Goal: Task Accomplishment & Management: Manage account settings

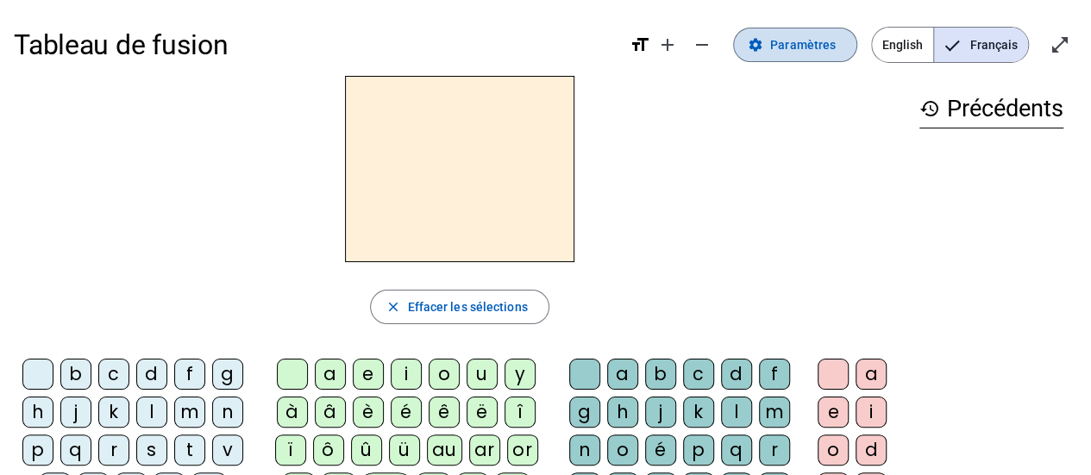
click at [823, 51] on span "Paramètres" at bounding box center [803, 45] width 66 height 21
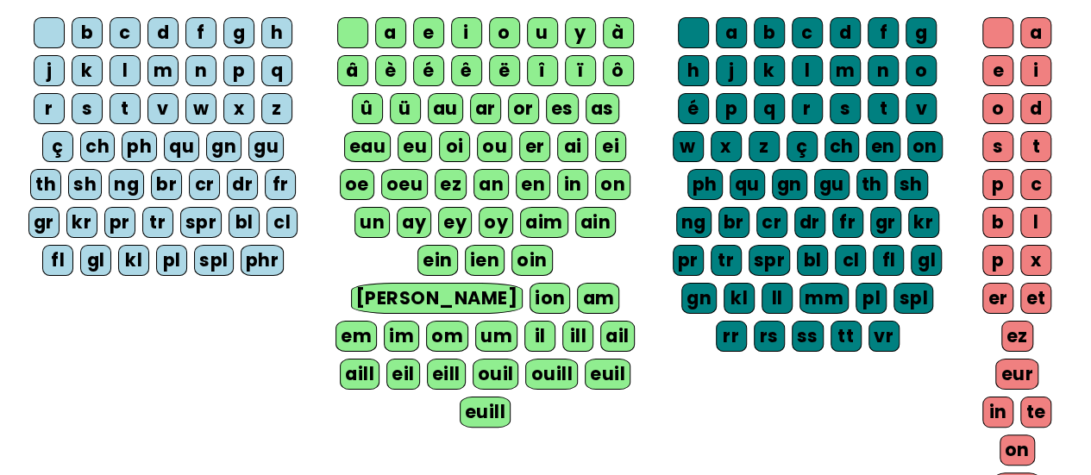
scroll to position [85, 0]
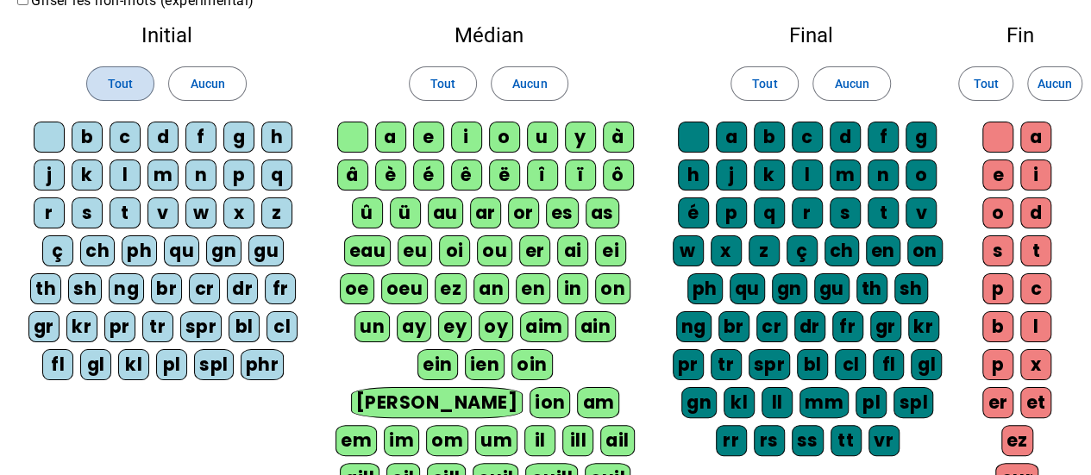
click at [122, 82] on span "Tout" at bounding box center [120, 83] width 25 height 21
click at [440, 85] on span "Tout" at bounding box center [442, 83] width 25 height 21
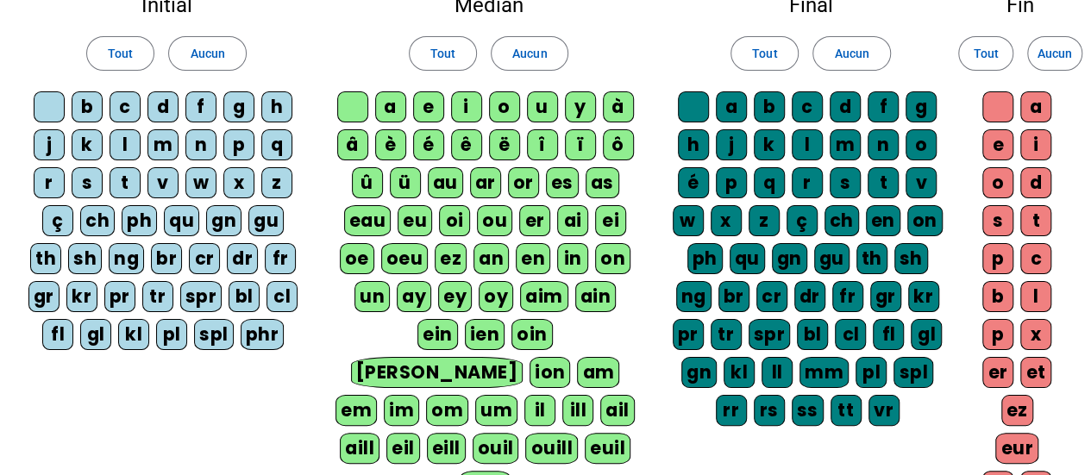
scroll to position [116, 0]
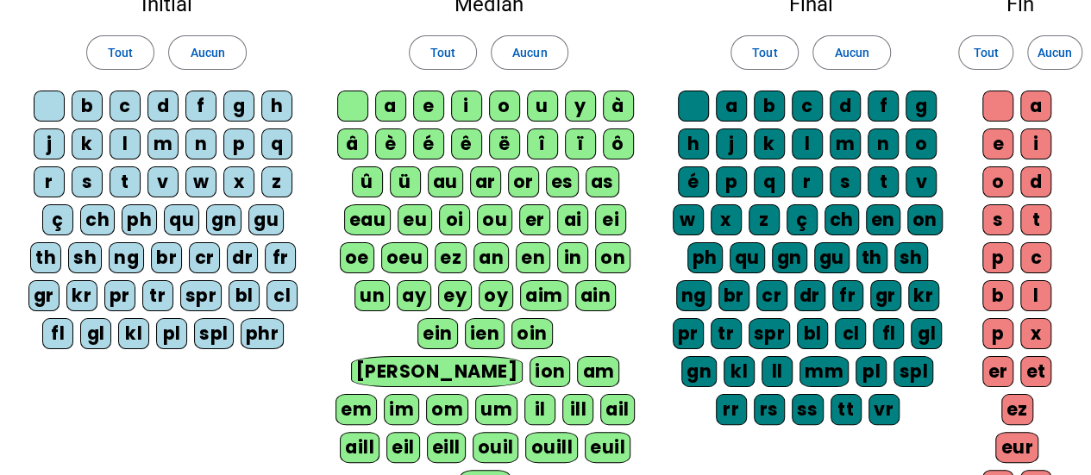
click at [119, 111] on div "c" at bounding box center [125, 106] width 31 height 31
click at [494, 222] on div "ou" at bounding box center [494, 219] width 35 height 31
click at [806, 181] on div "r" at bounding box center [807, 181] width 31 height 31
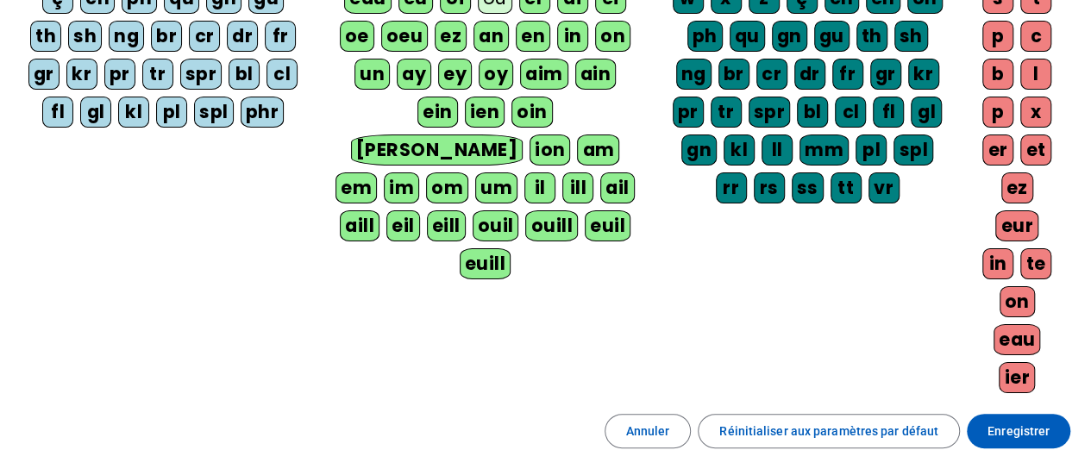
scroll to position [349, 0]
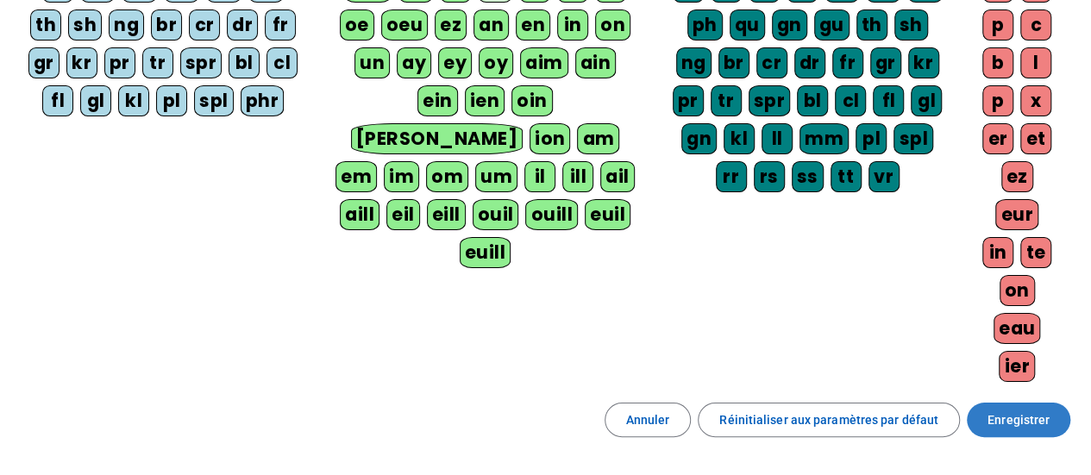
click at [1027, 410] on span "Enregistrer" at bounding box center [1019, 420] width 62 height 21
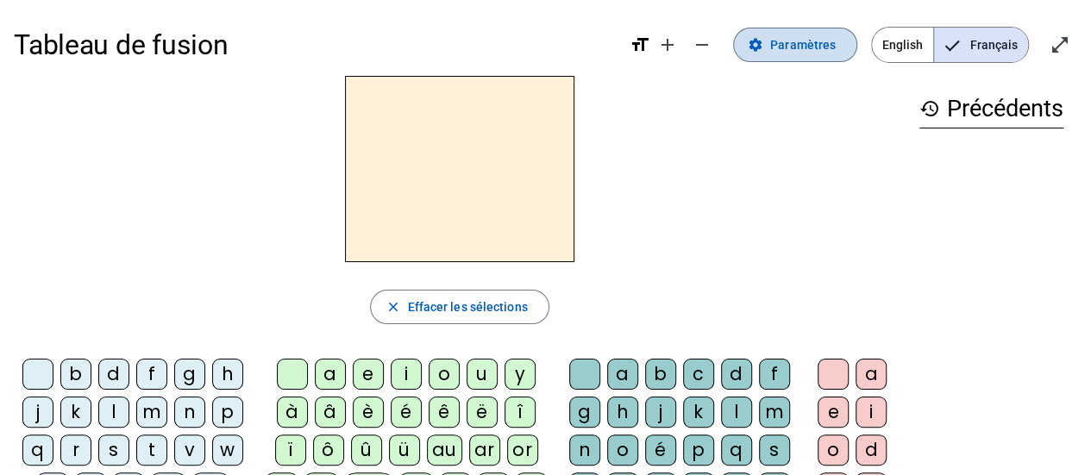
click at [806, 43] on span "Paramètres" at bounding box center [803, 45] width 66 height 21
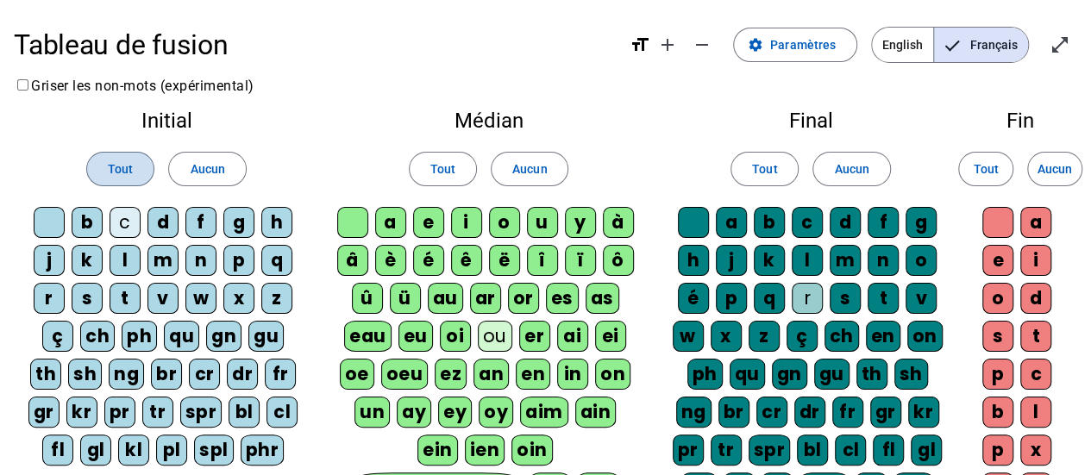
click at [126, 163] on span "Tout" at bounding box center [120, 169] width 25 height 21
click at [811, 297] on div "r" at bounding box center [807, 298] width 31 height 31
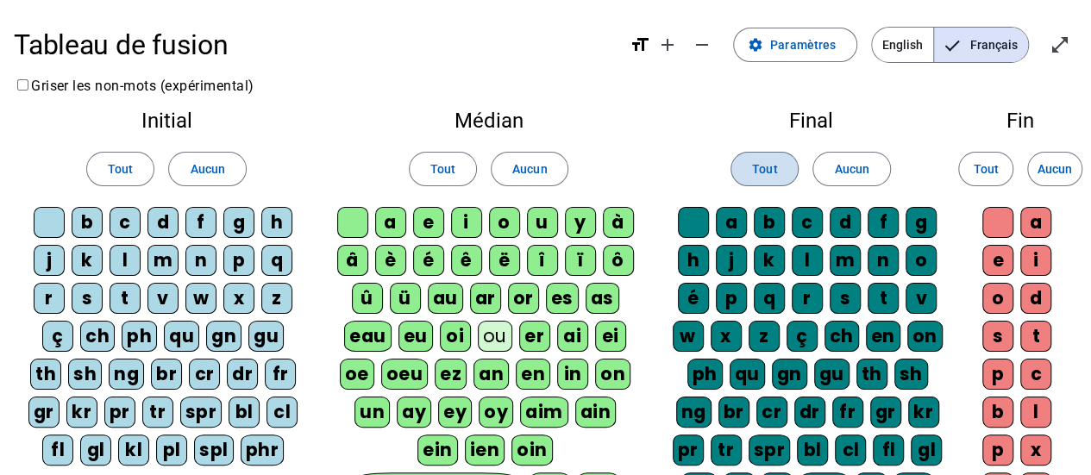
click at [768, 166] on span "Tout" at bounding box center [764, 169] width 25 height 21
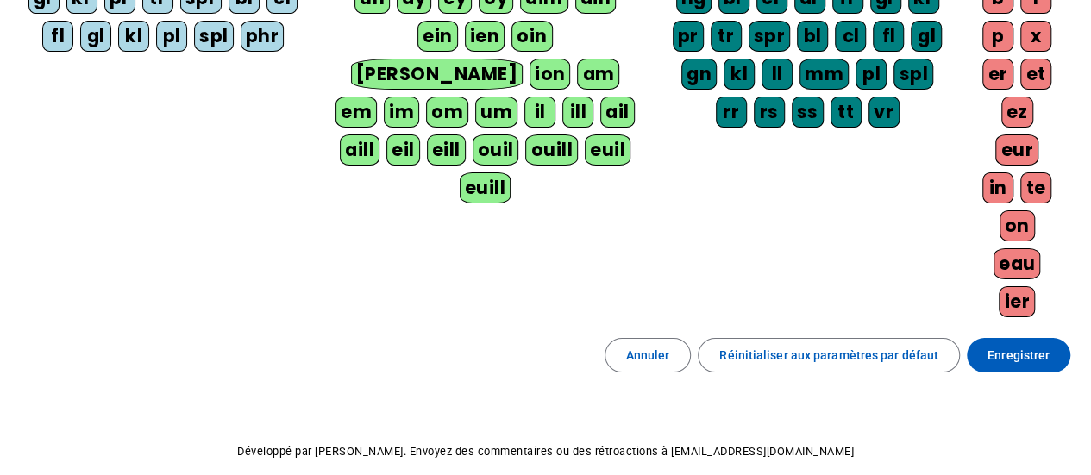
scroll to position [446, 0]
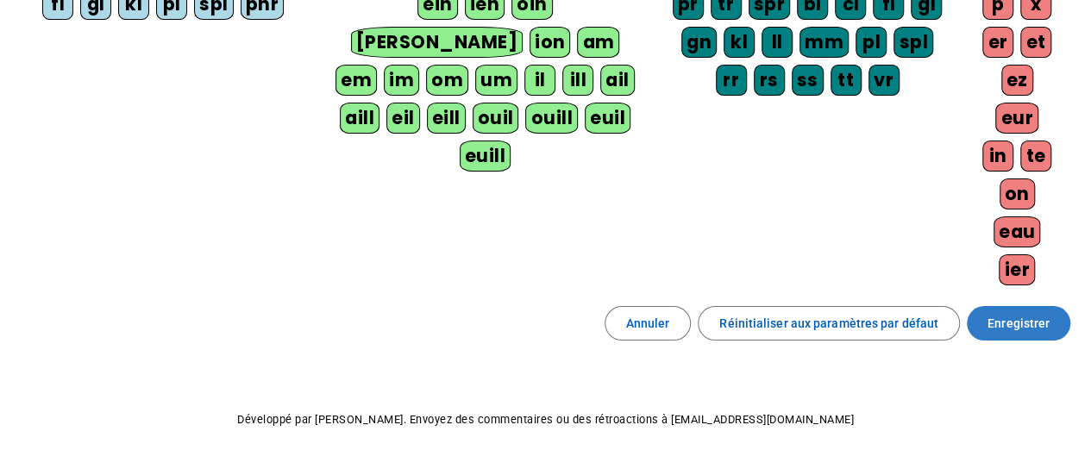
click at [1022, 313] on span "Enregistrer" at bounding box center [1019, 323] width 62 height 21
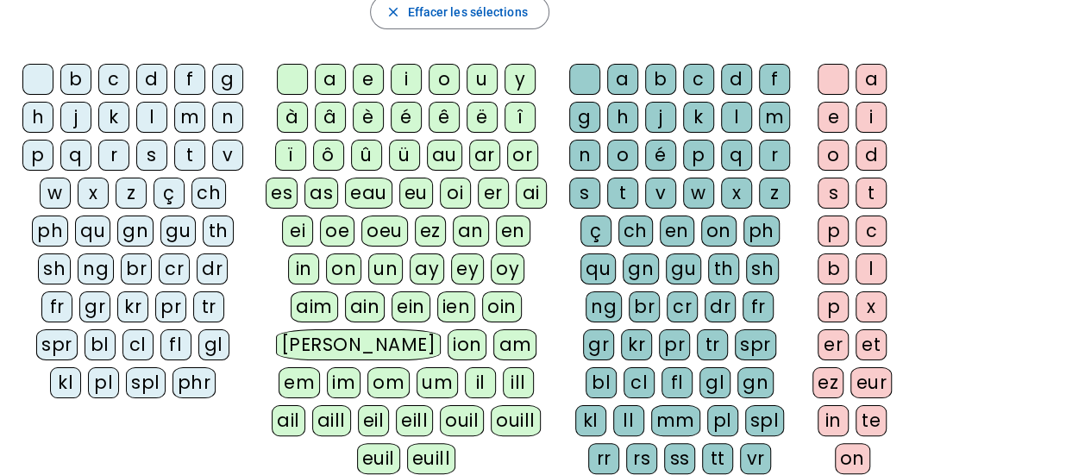
scroll to position [293, 0]
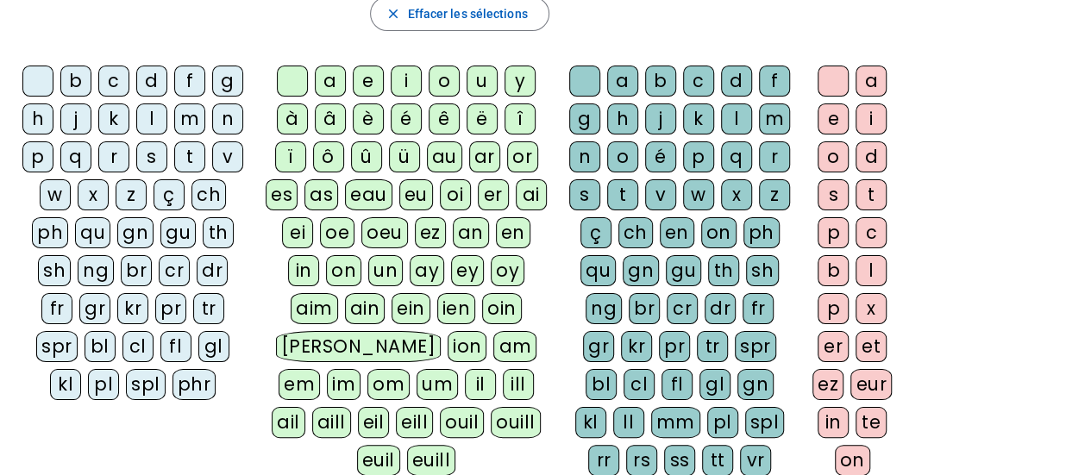
click at [107, 77] on div "c" at bounding box center [113, 81] width 31 height 31
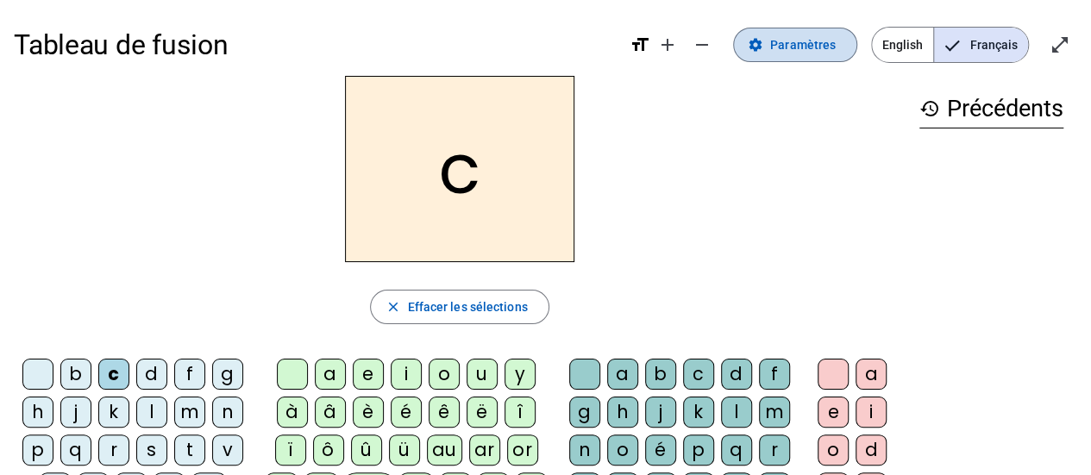
click at [816, 41] on span "Paramètres" at bounding box center [803, 45] width 66 height 21
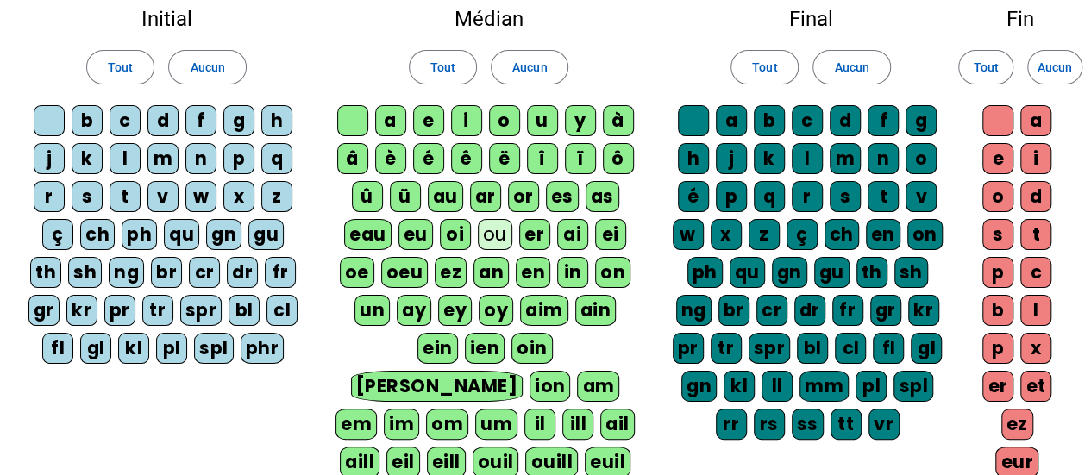
scroll to position [110, 0]
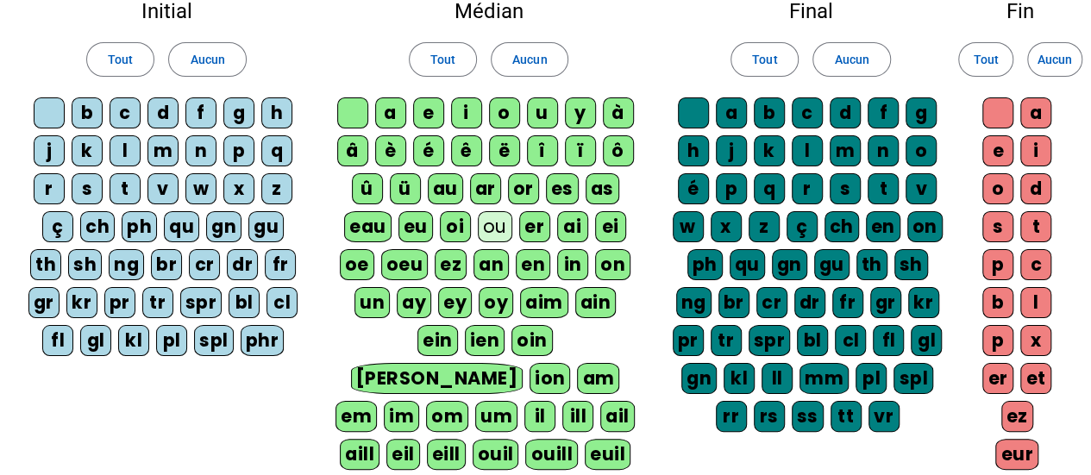
click at [497, 218] on div "ou" at bounding box center [495, 226] width 35 height 31
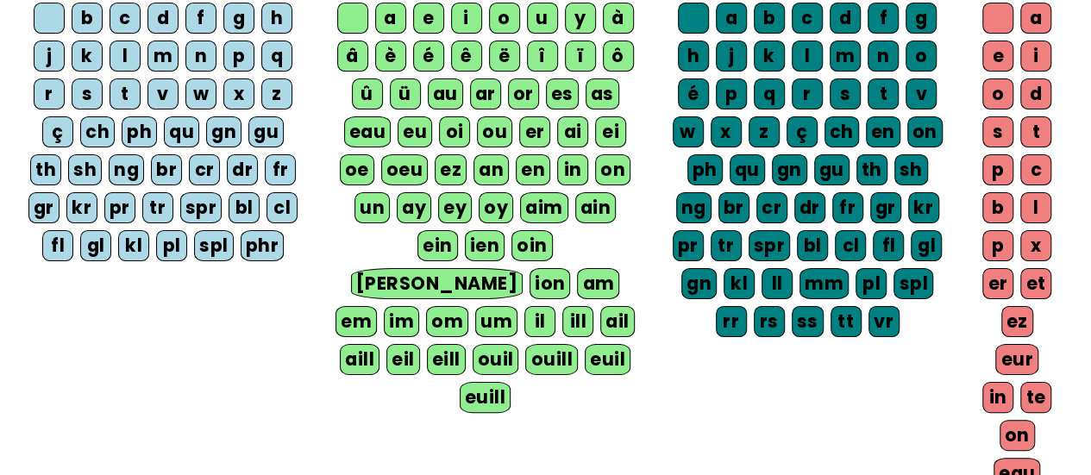
scroll to position [271, 0]
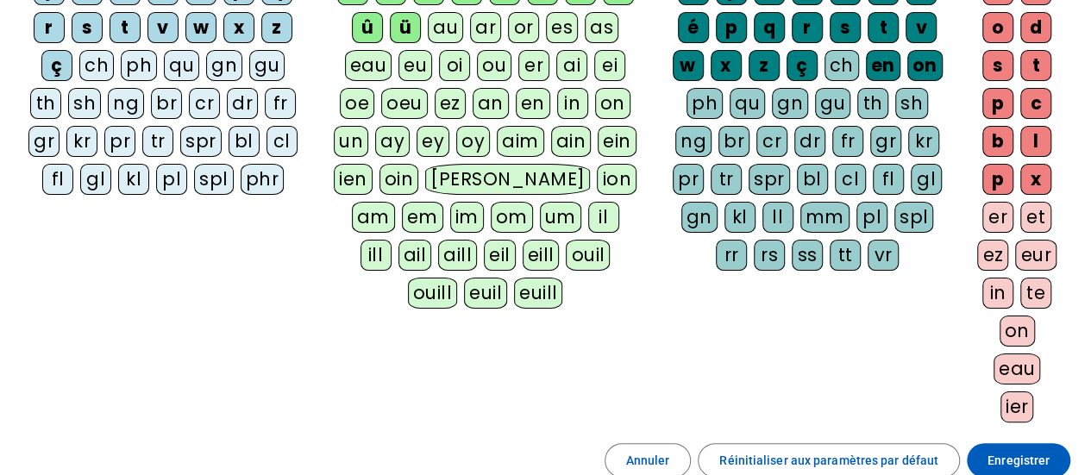
scroll to position [0, 0]
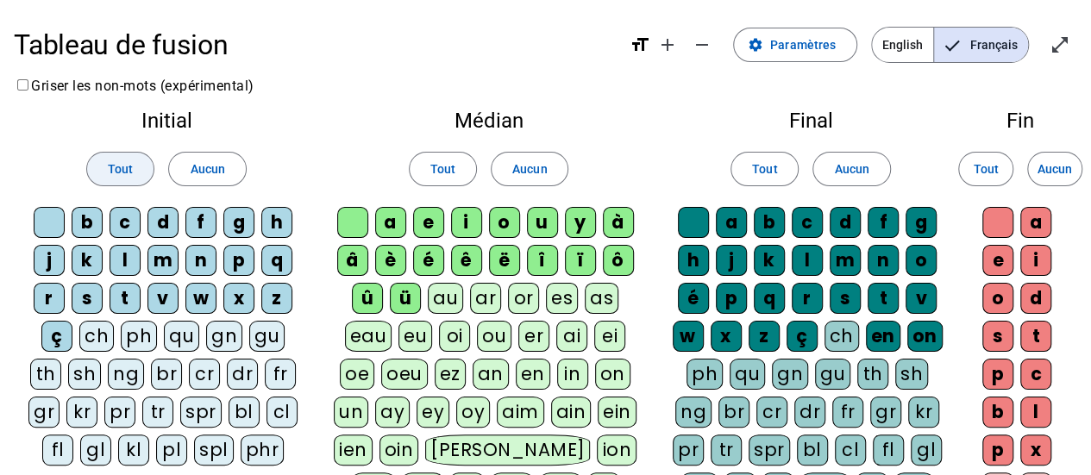
click at [128, 158] on span at bounding box center [120, 168] width 66 height 41
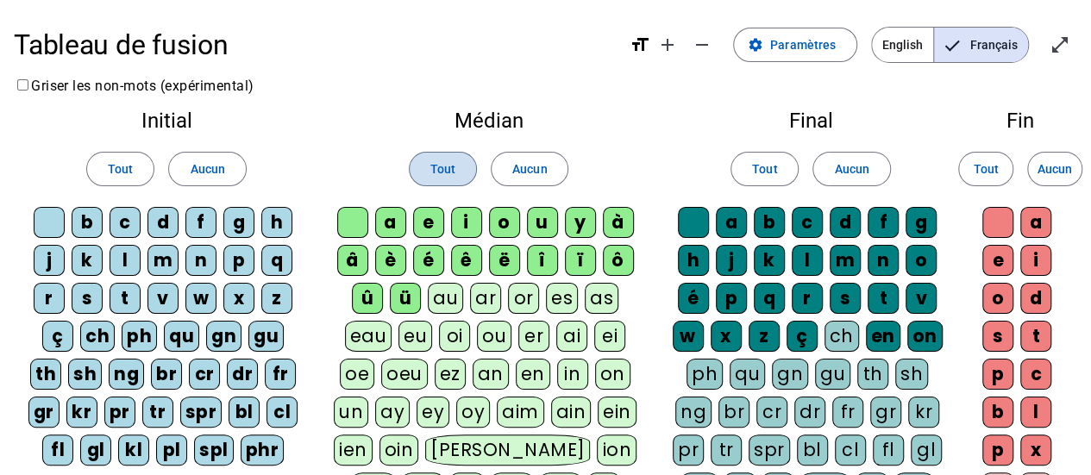
click at [438, 166] on span "Tout" at bounding box center [442, 169] width 25 height 21
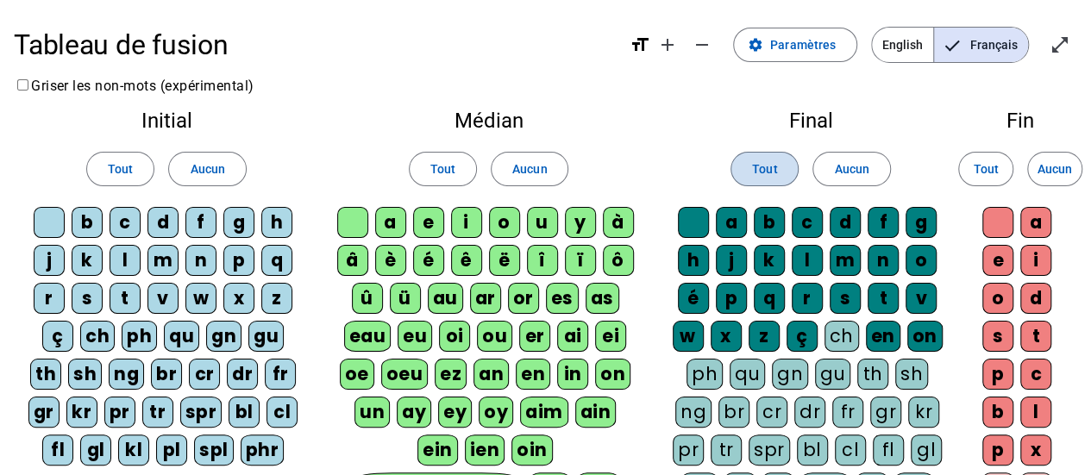
click at [756, 154] on span at bounding box center [765, 168] width 66 height 41
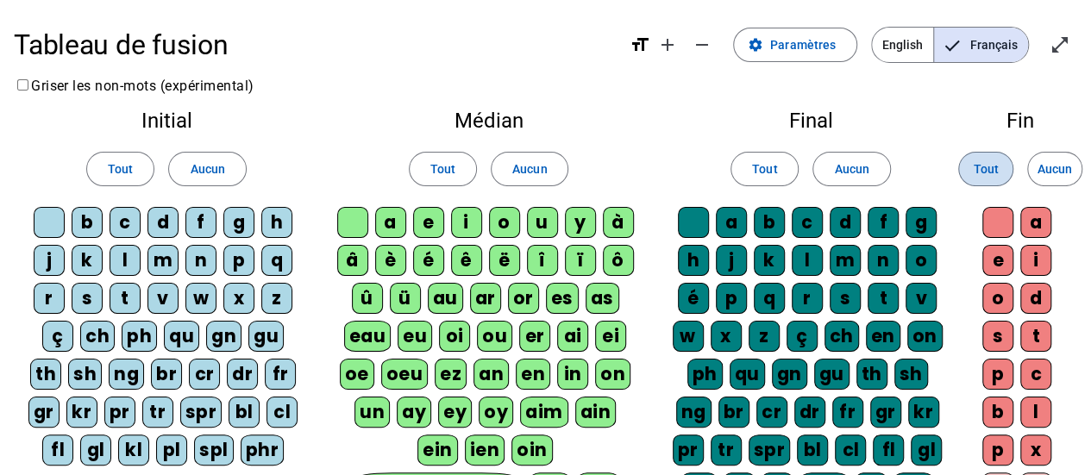
click at [976, 170] on span "Tout" at bounding box center [985, 169] width 25 height 21
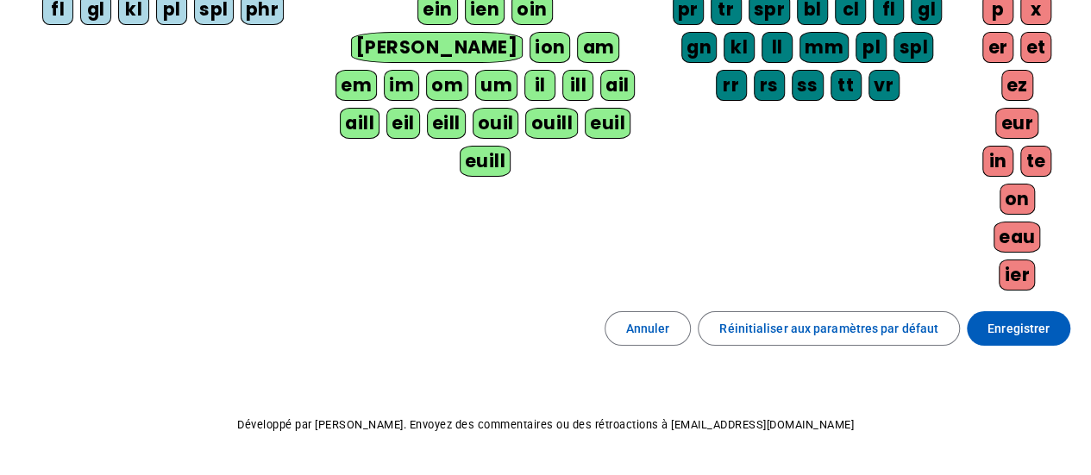
scroll to position [442, 0]
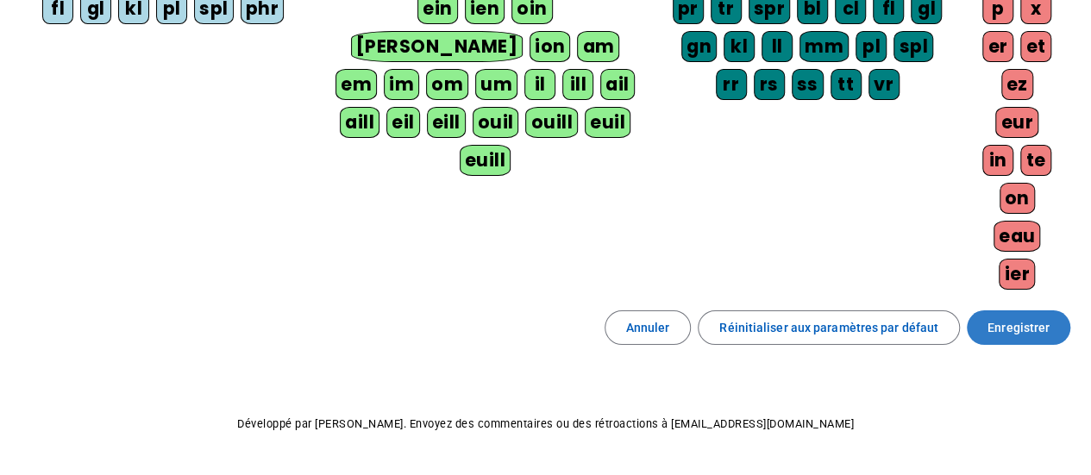
click at [1052, 307] on span at bounding box center [1019, 327] width 104 height 41
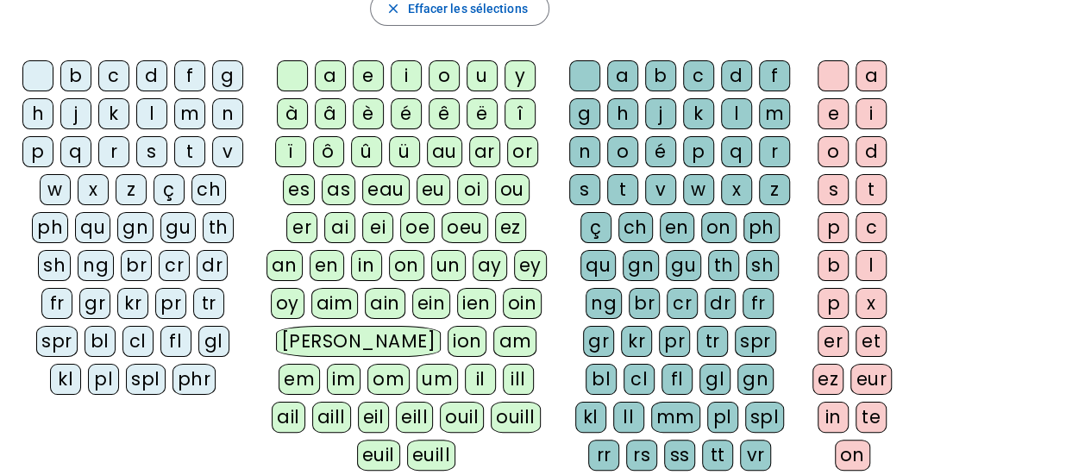
scroll to position [286, 0]
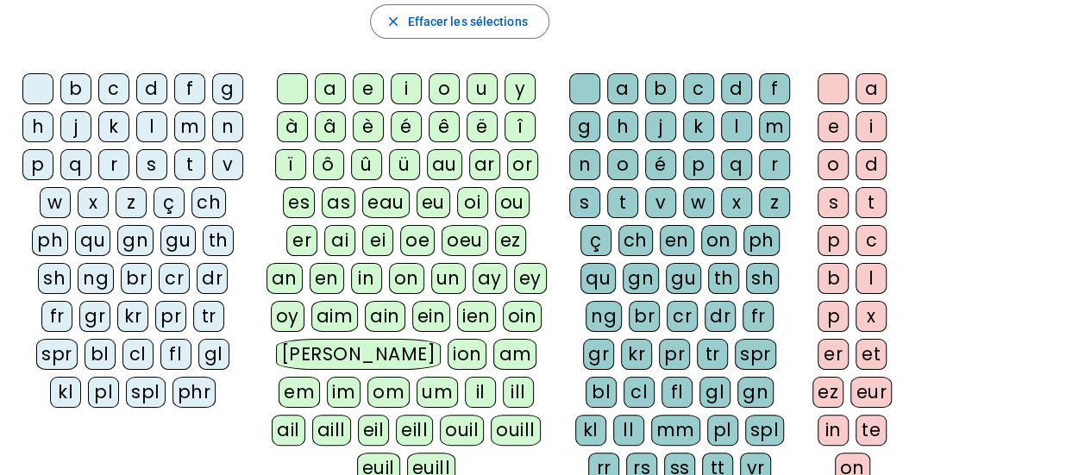
click at [119, 93] on div "c" at bounding box center [113, 88] width 31 height 31
click at [495, 203] on div "ou" at bounding box center [512, 202] width 35 height 31
click at [769, 154] on div "r" at bounding box center [774, 164] width 31 height 31
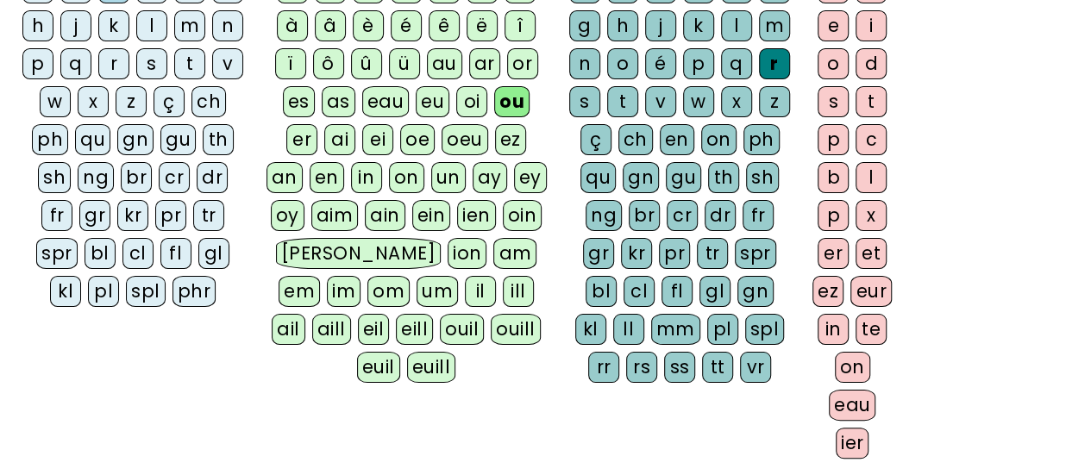
scroll to position [386, 0]
click at [657, 353] on div "rs" at bounding box center [641, 368] width 31 height 31
click at [839, 22] on div "e" at bounding box center [833, 26] width 31 height 31
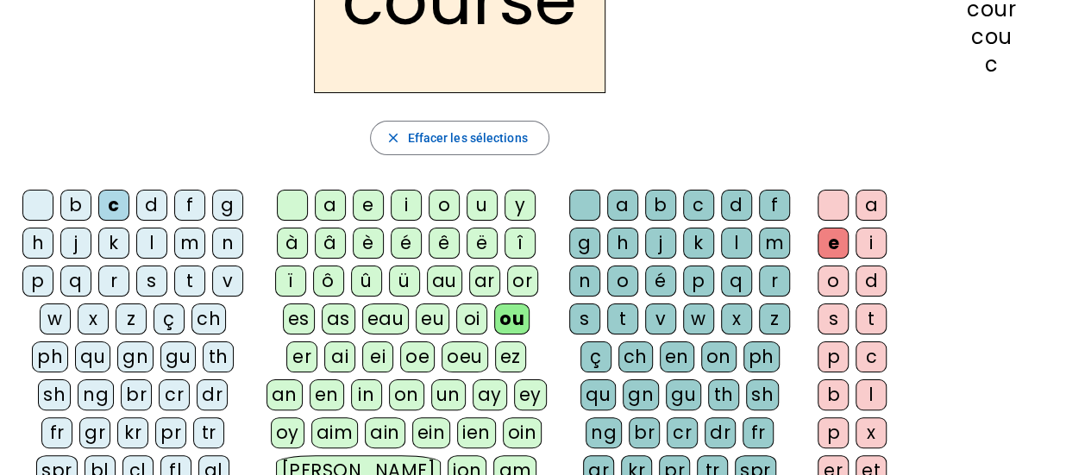
scroll to position [170, 0]
click at [74, 208] on div "b" at bounding box center [75, 204] width 31 height 31
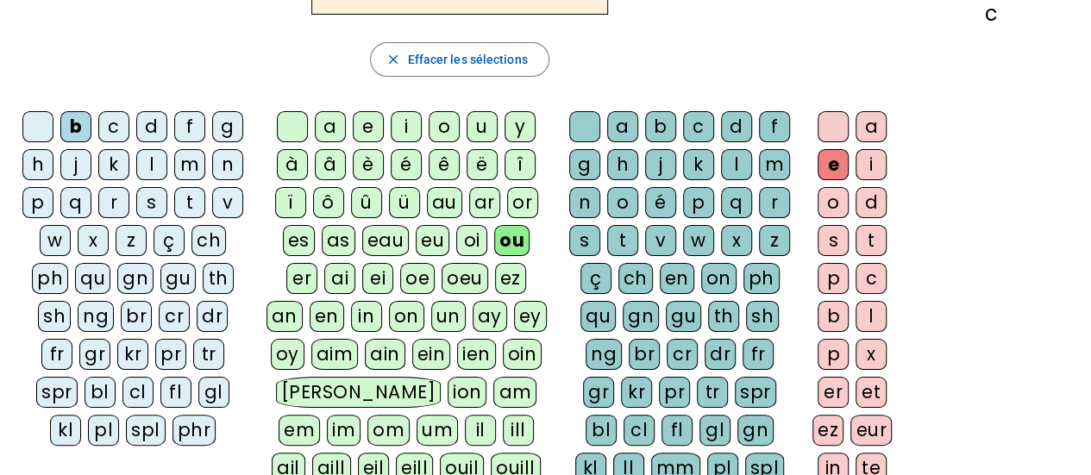
scroll to position [248, 0]
click at [32, 113] on div at bounding box center [37, 125] width 31 height 31
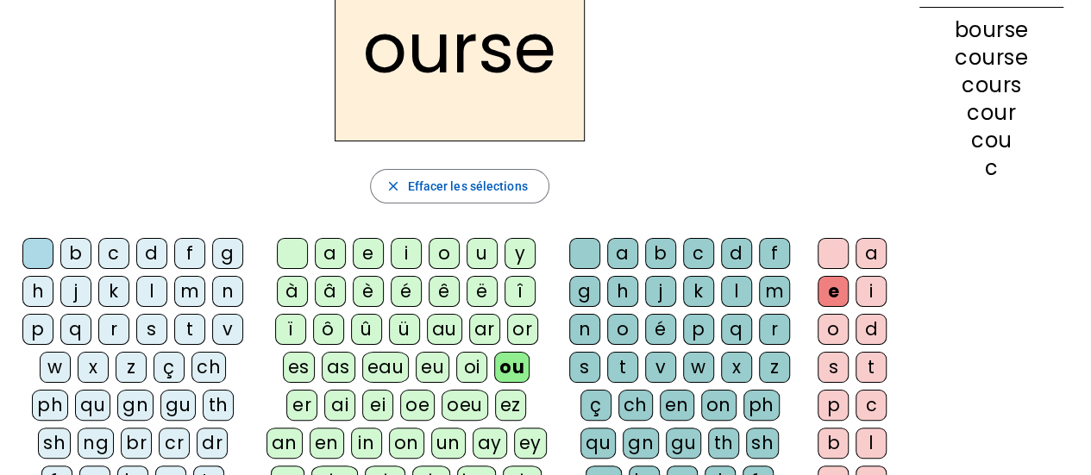
scroll to position [0, 0]
